Goal: Task Accomplishment & Management: Manage account settings

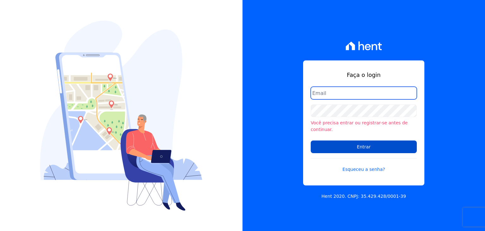
type input "[PERSON_NAME][EMAIL_ADDRESS][DOMAIN_NAME]"
click at [358, 140] on input "Entrar" at bounding box center [364, 146] width 106 height 13
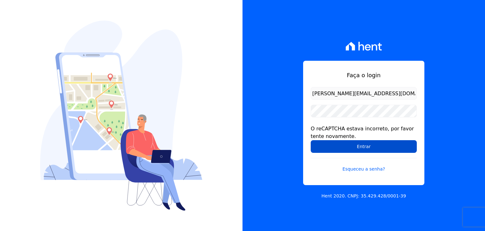
click at [358, 147] on input "Entrar" at bounding box center [364, 146] width 106 height 13
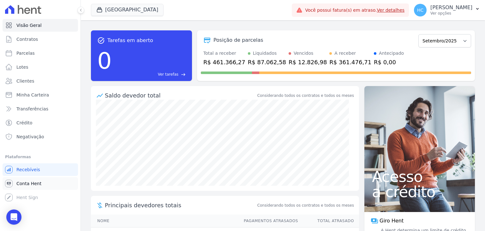
click at [32, 182] on span "Conta Hent" at bounding box center [28, 183] width 25 height 6
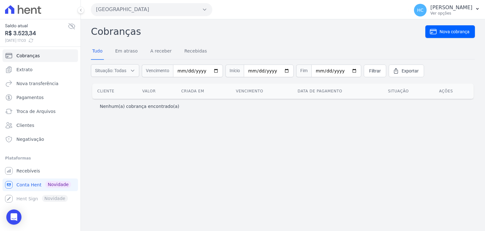
click at [223, 134] on div "Cobranças Nova cobrança Tudo Em atraso A receber Recebidas Situação: Todas Em a…" at bounding box center [283, 124] width 404 height 211
click at [40, 70] on link "Extrato" at bounding box center [40, 69] width 75 height 13
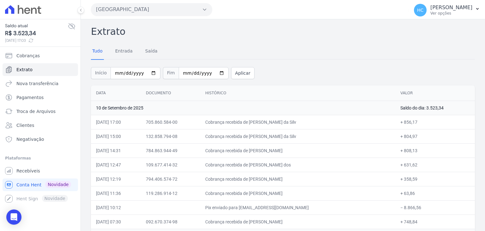
click at [331, 61] on div "Início 2025-09-01 Fim 2025-09-10 Aplicar" at bounding box center [283, 72] width 384 height 26
click at [288, 88] on th "Histórico" at bounding box center [297, 92] width 195 height 15
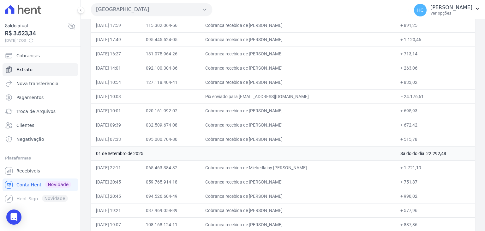
scroll to position [1120, 0]
